Goal: Task Accomplishment & Management: Manage account settings

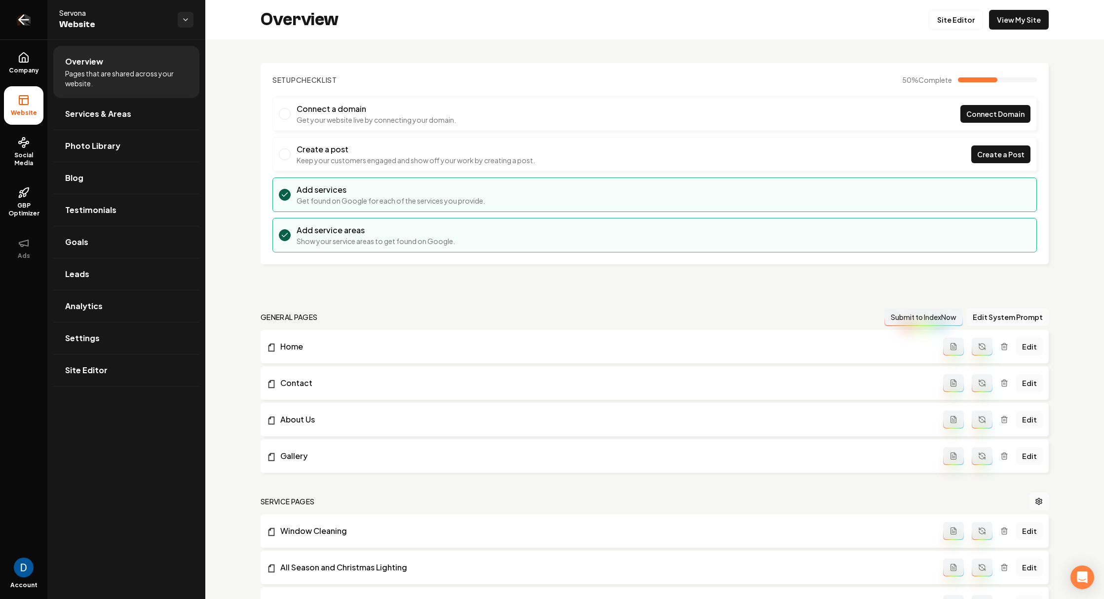
click at [31, 22] on icon "Return to dashboard" at bounding box center [24, 20] width 16 height 16
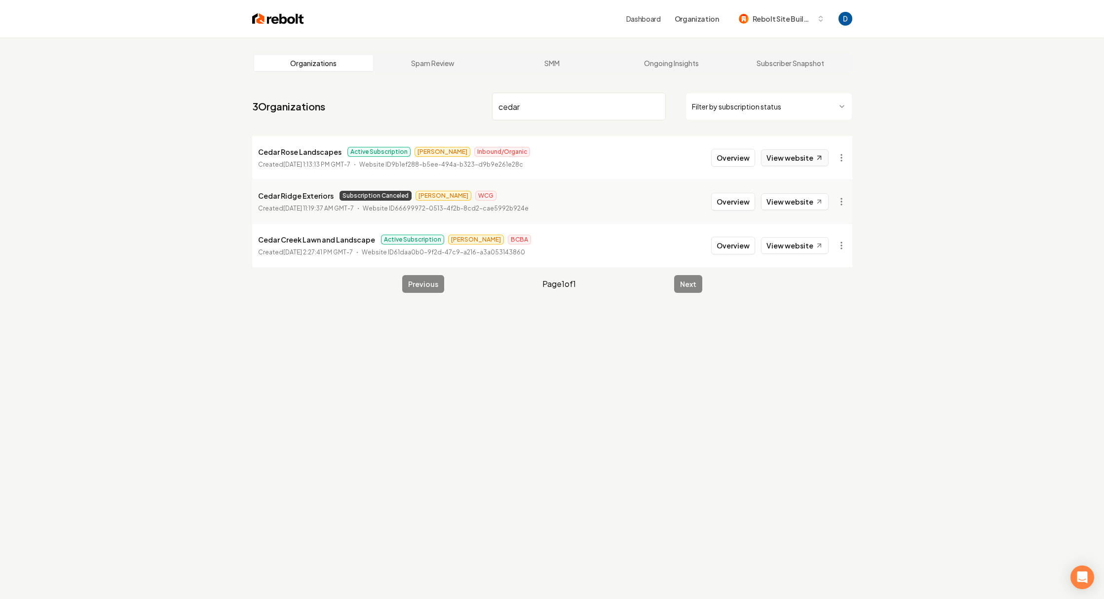
type input "cedar"
click at [808, 159] on link "View website" at bounding box center [795, 157] width 68 height 17
click at [735, 154] on button "Overview" at bounding box center [733, 158] width 44 height 18
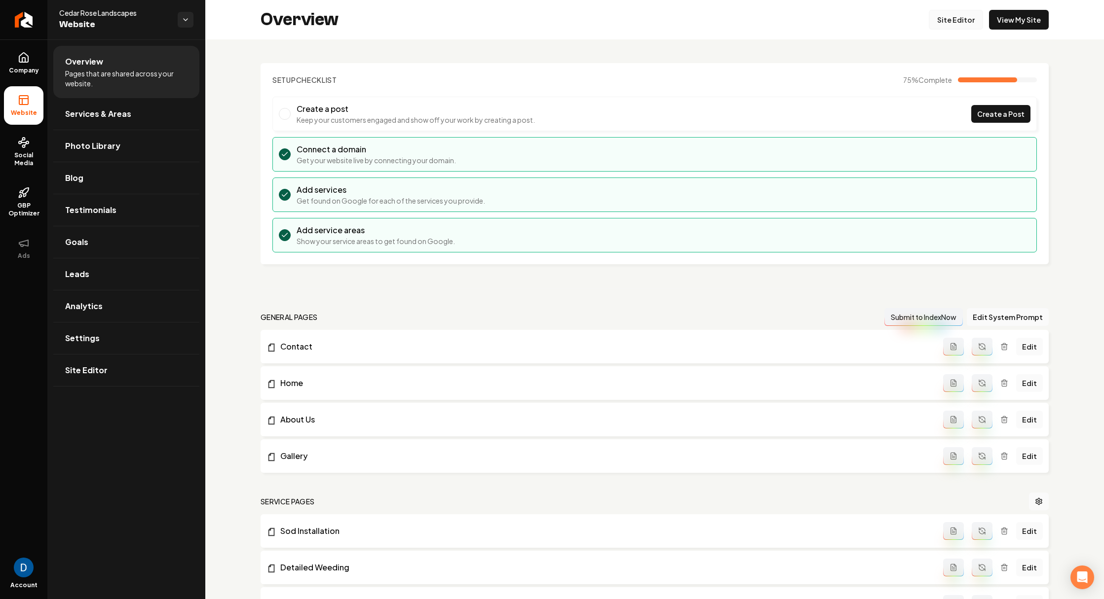
click at [977, 21] on link "Site Editor" at bounding box center [956, 20] width 54 height 20
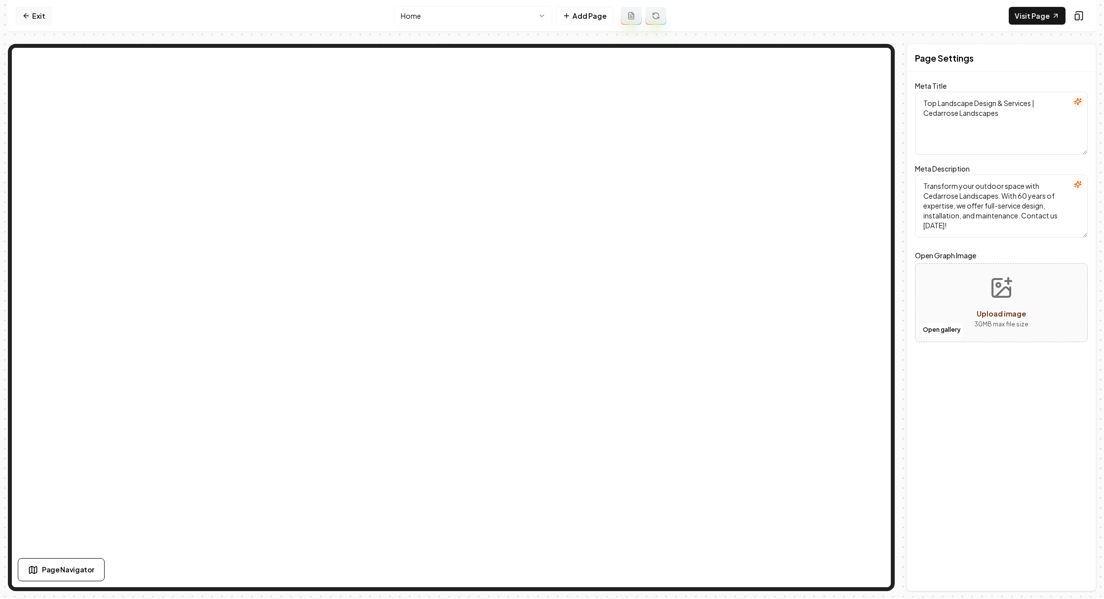
click at [40, 15] on link "Exit" at bounding box center [34, 16] width 36 height 18
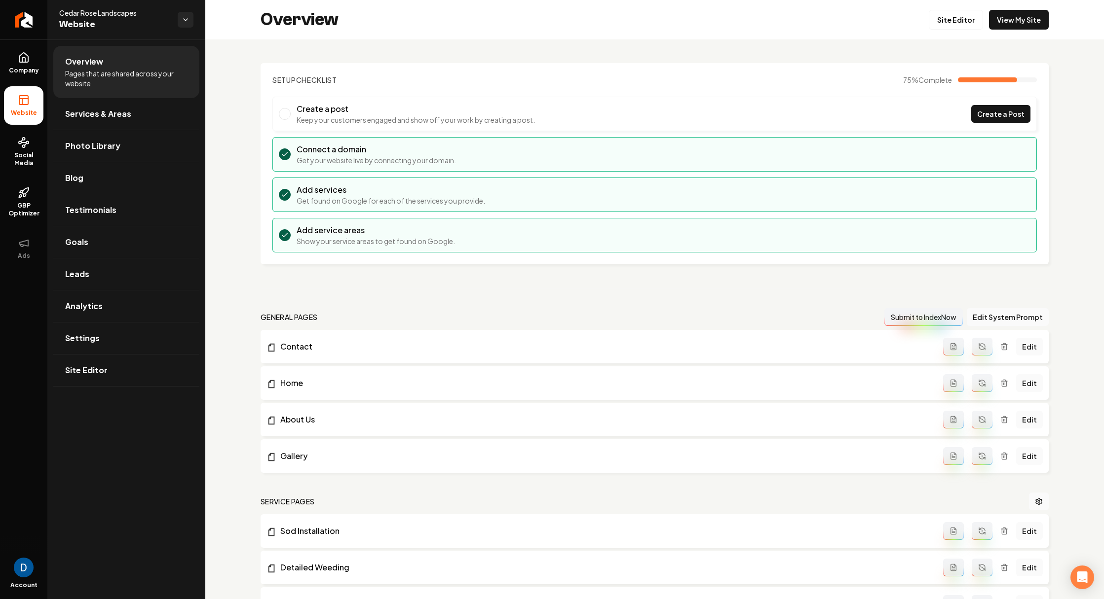
click at [125, 17] on span "Cedar Rose Landscapes" at bounding box center [114, 13] width 111 height 10
copy span "Cedar Rose Landscapes"
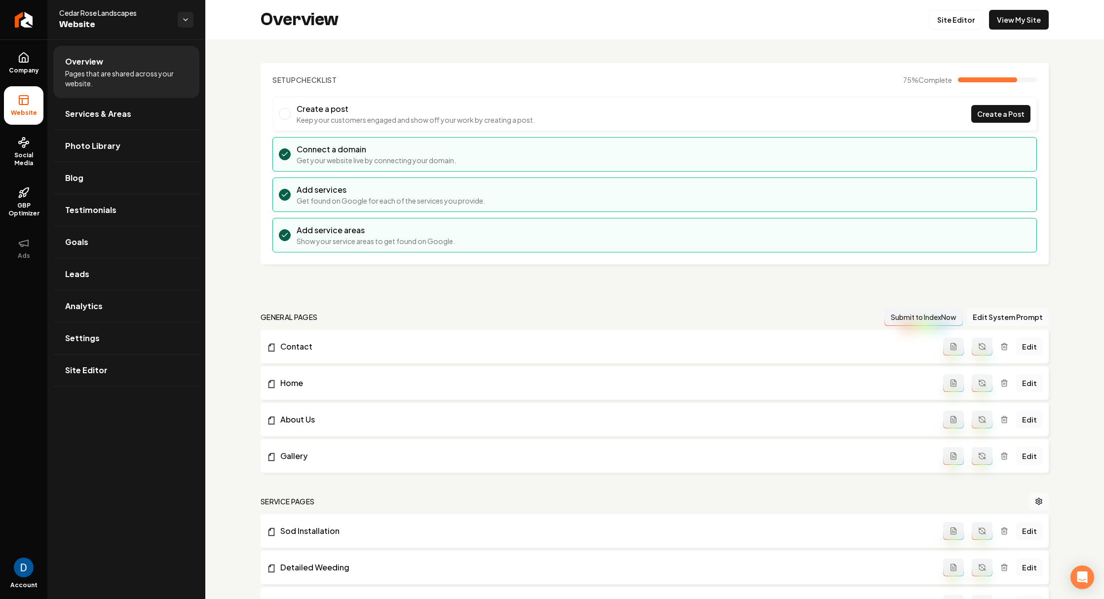
click at [124, 18] on span "Website" at bounding box center [114, 25] width 111 height 14
click at [103, 12] on span "Cedar Rose Landscapes" at bounding box center [114, 13] width 111 height 10
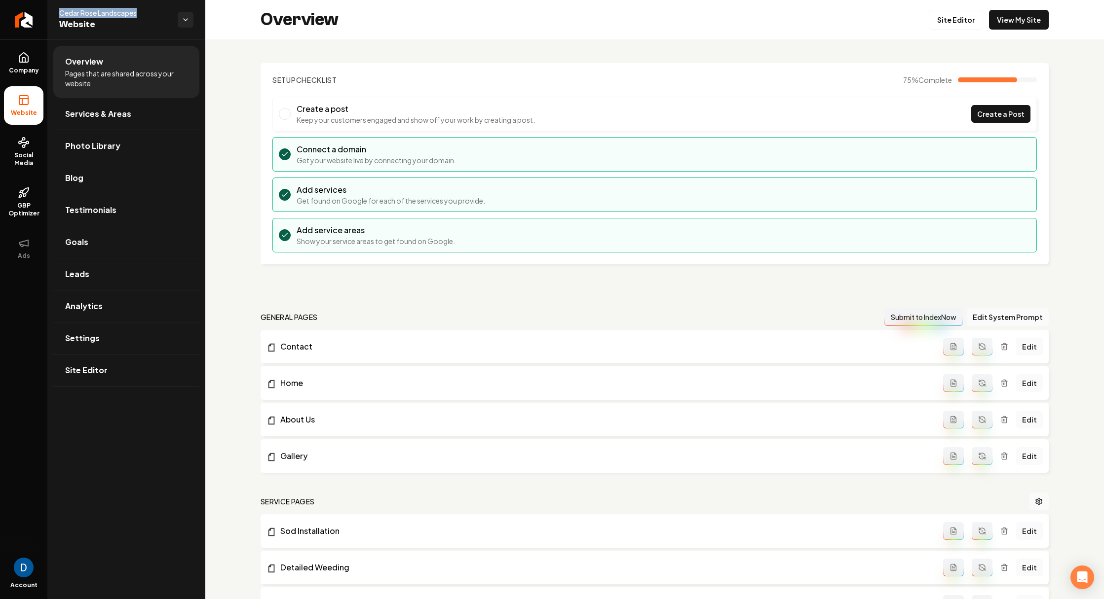
click at [103, 12] on span "Cedar Rose Landscapes" at bounding box center [114, 13] width 111 height 10
copy span "Cedar Rose Landscapes"
click at [26, 20] on icon "Return to dashboard" at bounding box center [24, 20] width 16 height 16
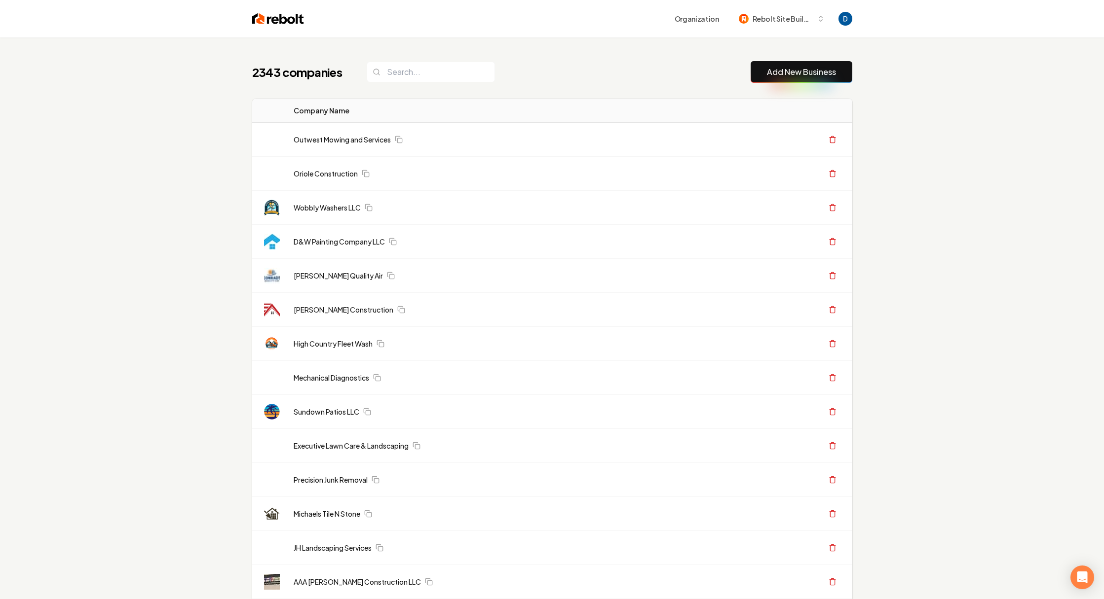
click at [559, 74] on div "2343 companies Add New Business" at bounding box center [552, 72] width 600 height 22
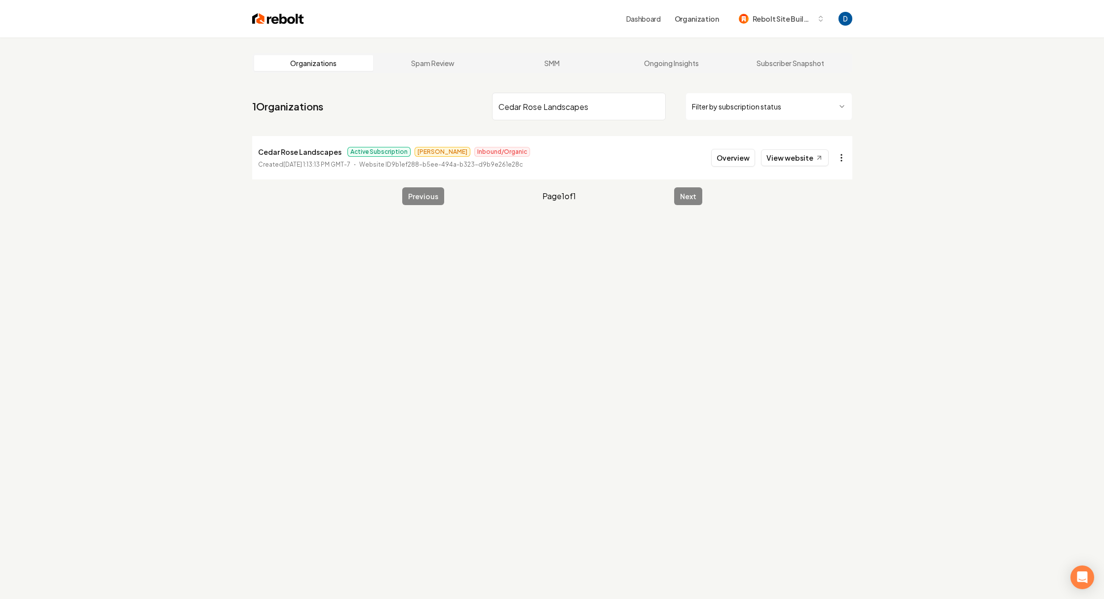
type input "Cedar Rose Landscapes"
click at [838, 158] on html "Dashboard Organization Rebolt Site Builder Organizations Spam Review SMM Ongoin…" at bounding box center [552, 299] width 1104 height 599
click at [823, 239] on link "View in Stripe" at bounding box center [816, 243] width 63 height 16
